Goal: Complete application form

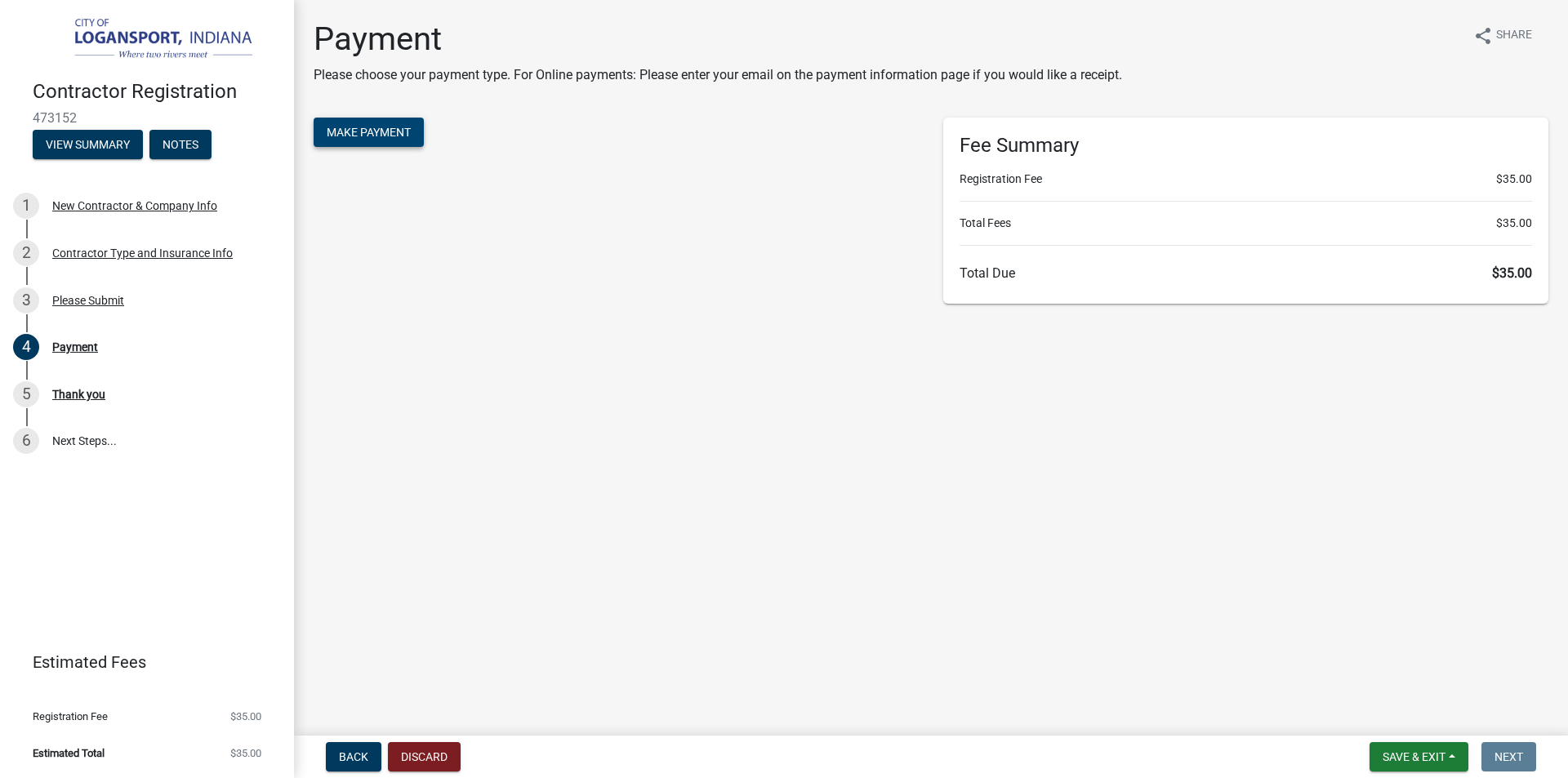
click at [371, 142] on button "Make Payment" at bounding box center [368, 132] width 110 height 29
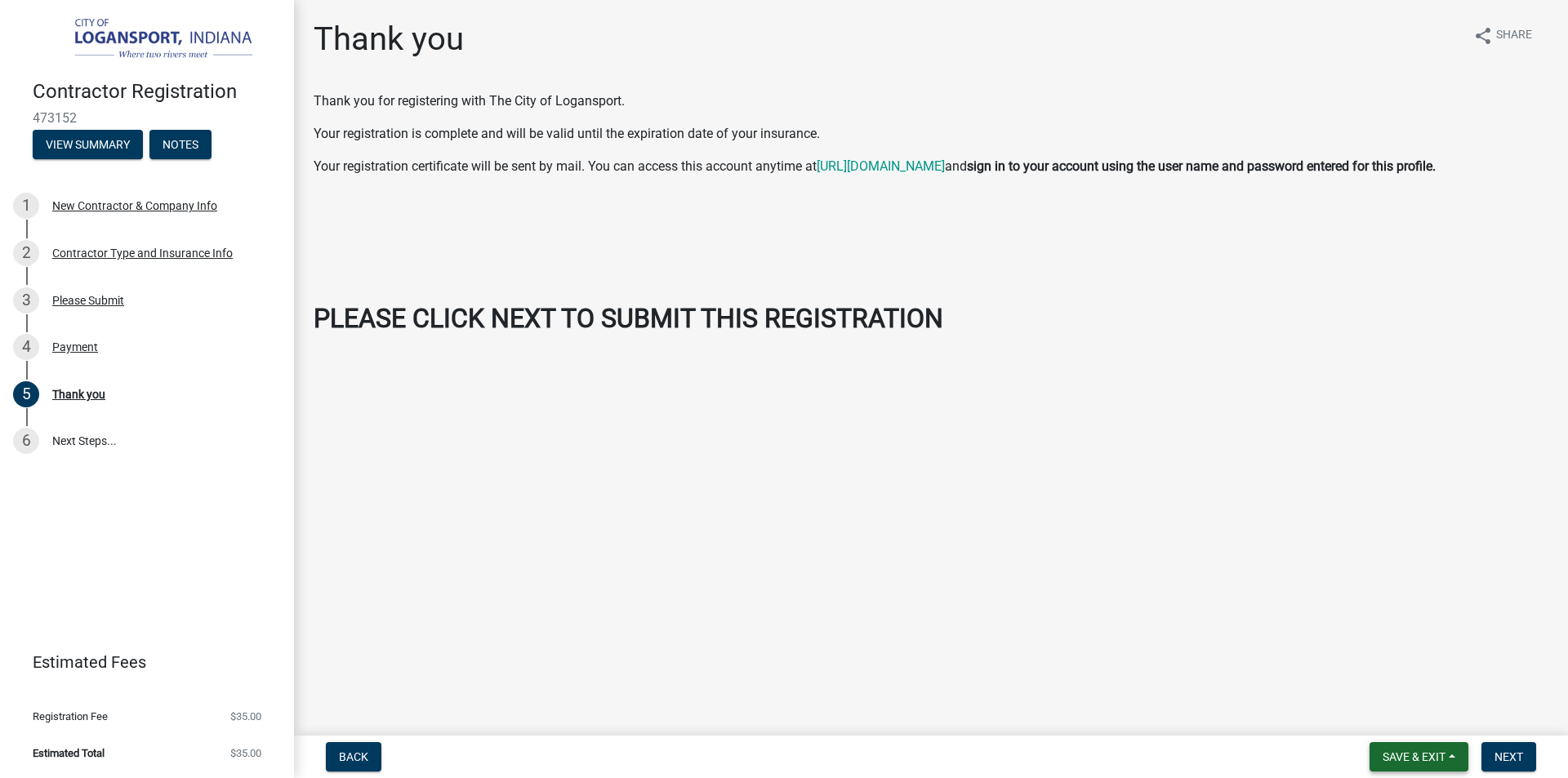
click at [1403, 751] on span "Save & Exit" at bounding box center [1413, 757] width 63 height 14
click at [1509, 754] on span "Next" at bounding box center [1509, 757] width 29 height 14
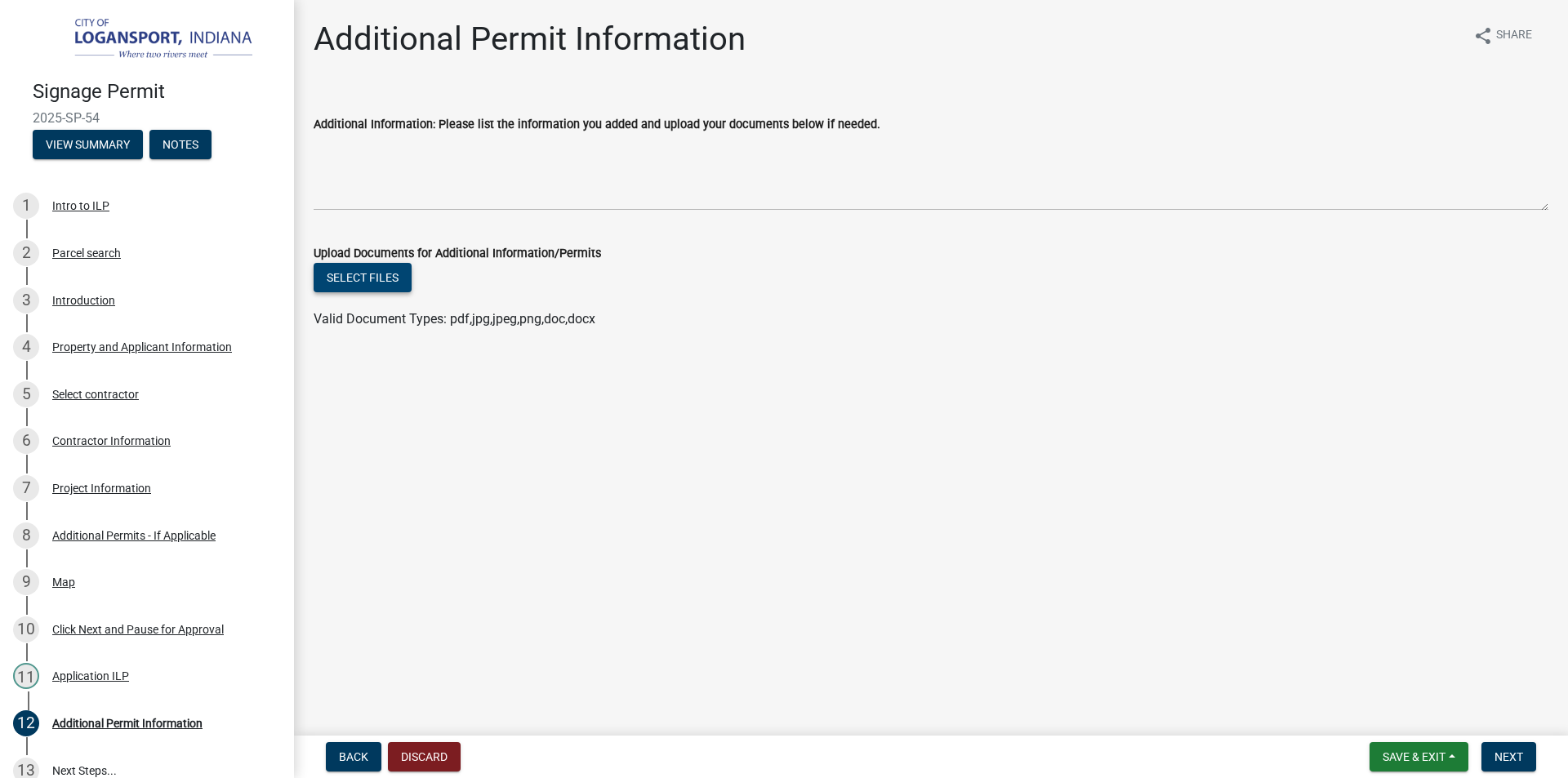
click at [371, 270] on button "Select files" at bounding box center [362, 277] width 98 height 29
click at [372, 282] on button "Select files" at bounding box center [362, 277] width 98 height 29
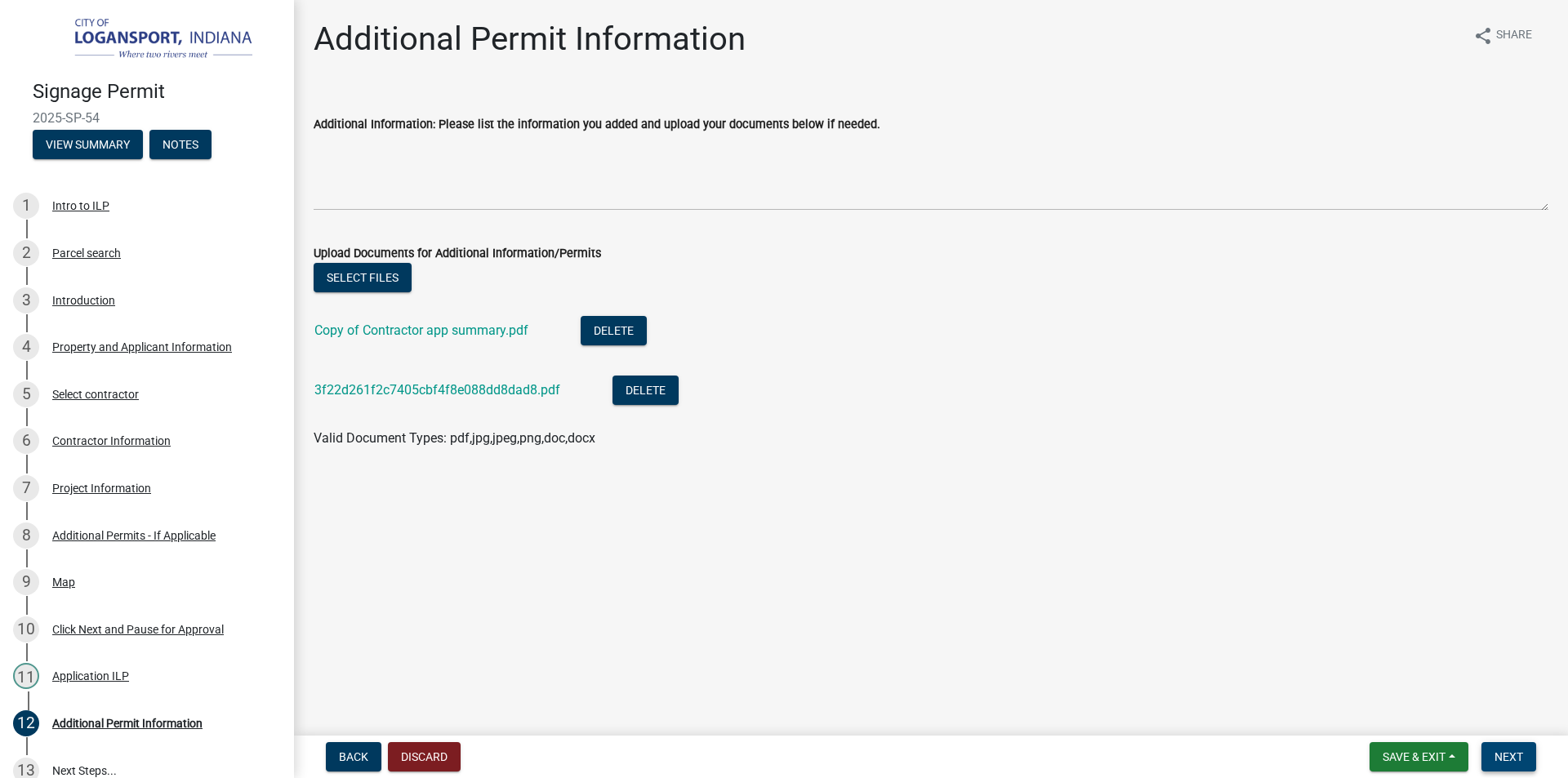
click at [1499, 753] on span "Next" at bounding box center [1509, 757] width 29 height 14
